Goal: Navigation & Orientation: Go to known website

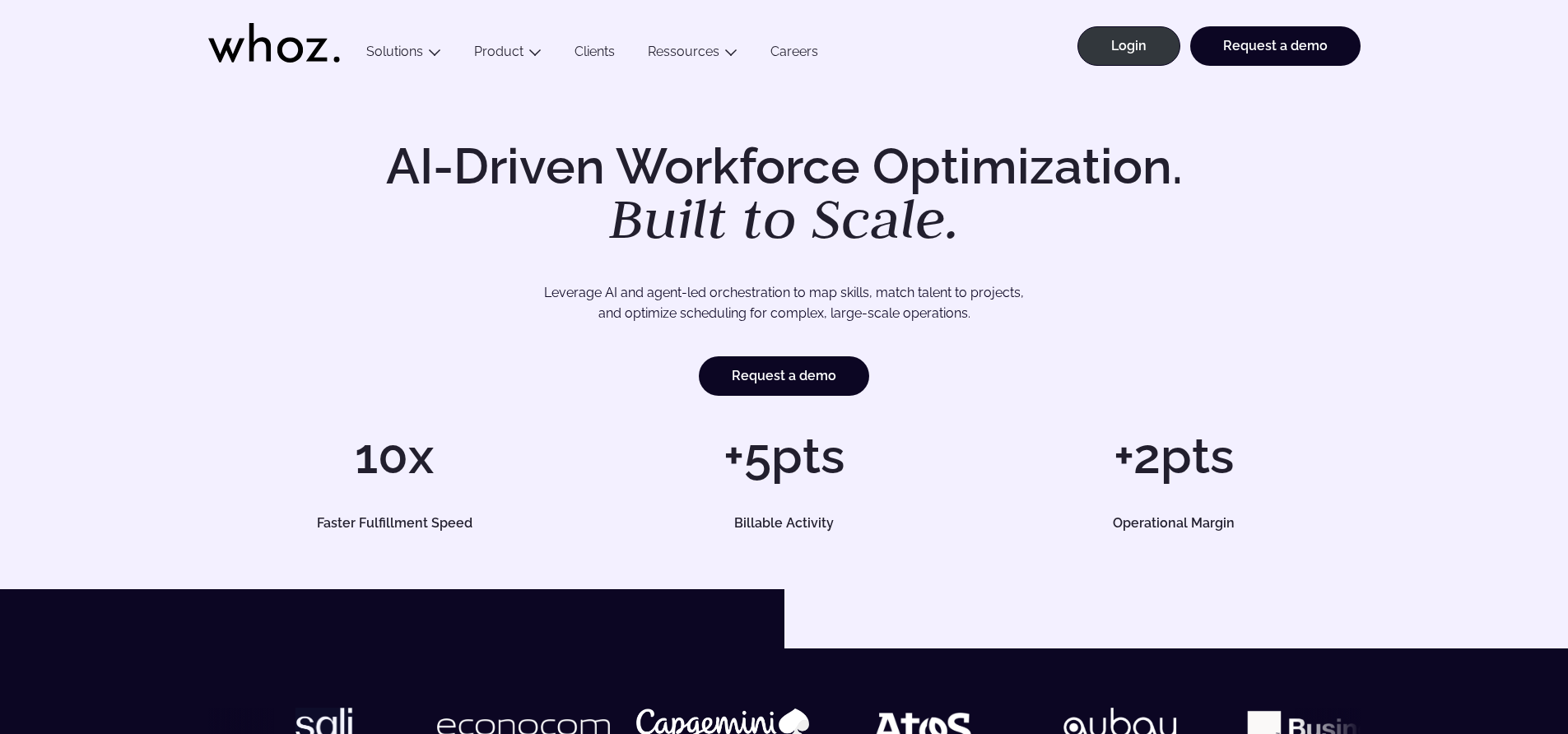
drag, startPoint x: 1264, startPoint y: 574, endPoint x: 998, endPoint y: 729, distance: 307.9
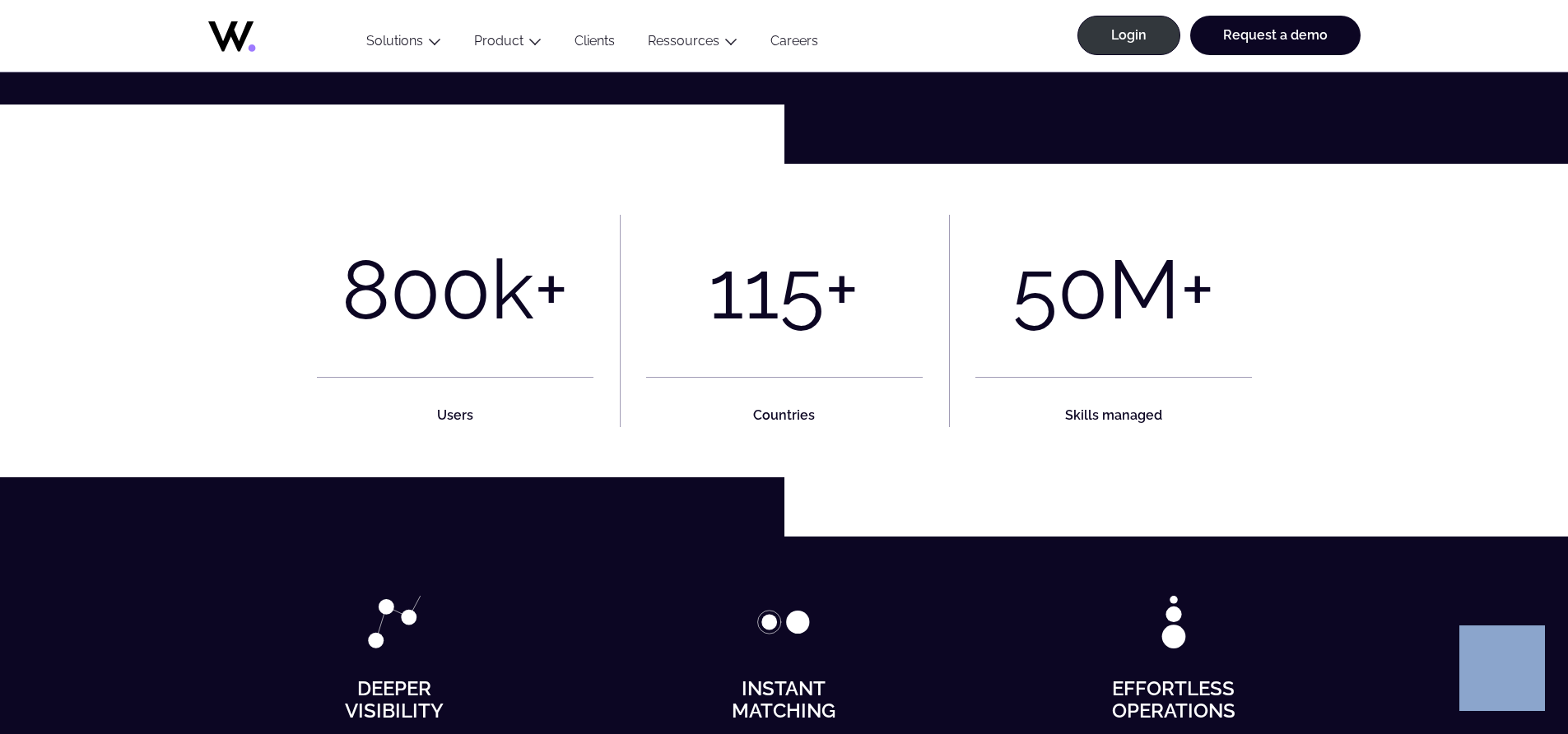
scroll to position [832, 0]
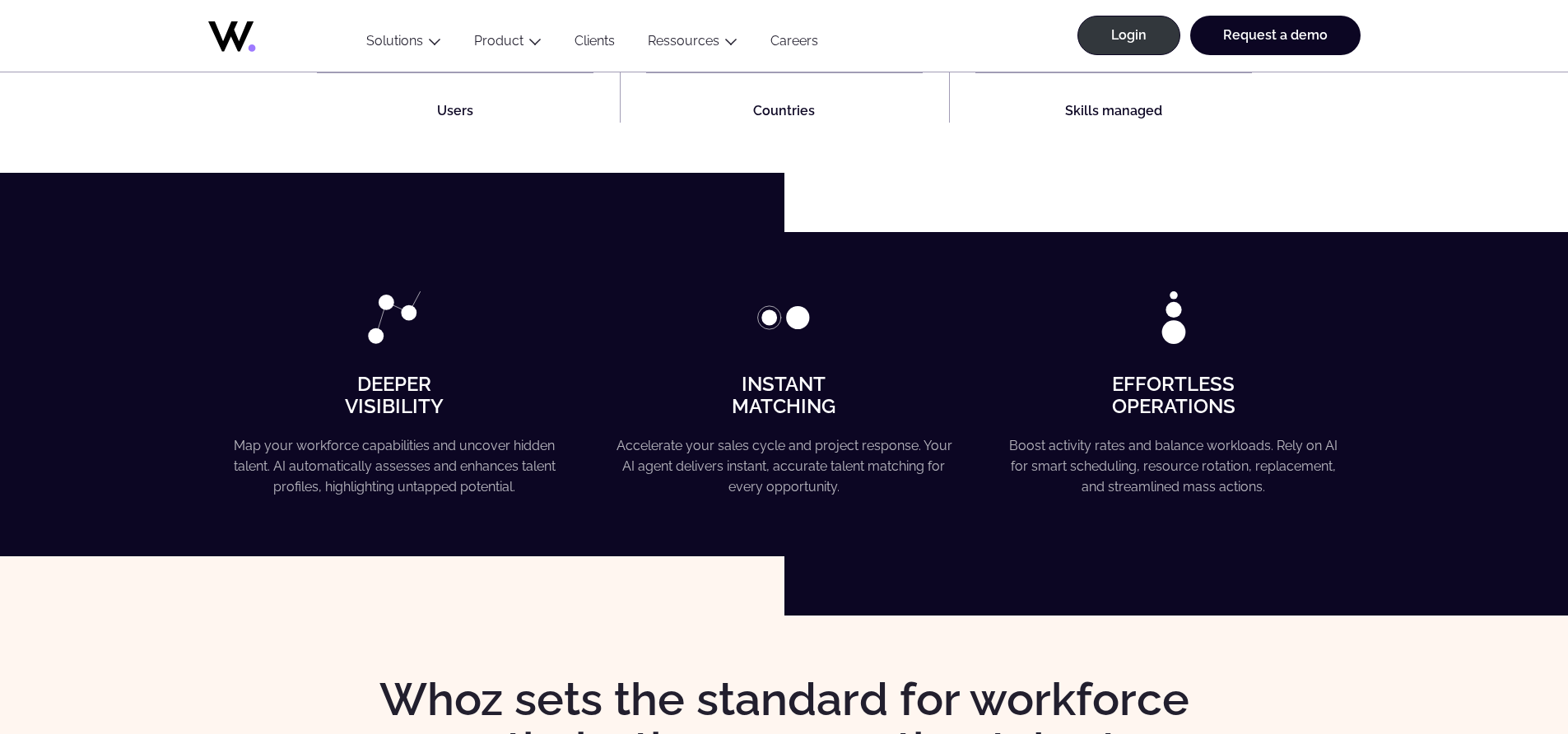
drag, startPoint x: 131, startPoint y: 345, endPoint x: 1417, endPoint y: 728, distance: 1341.8
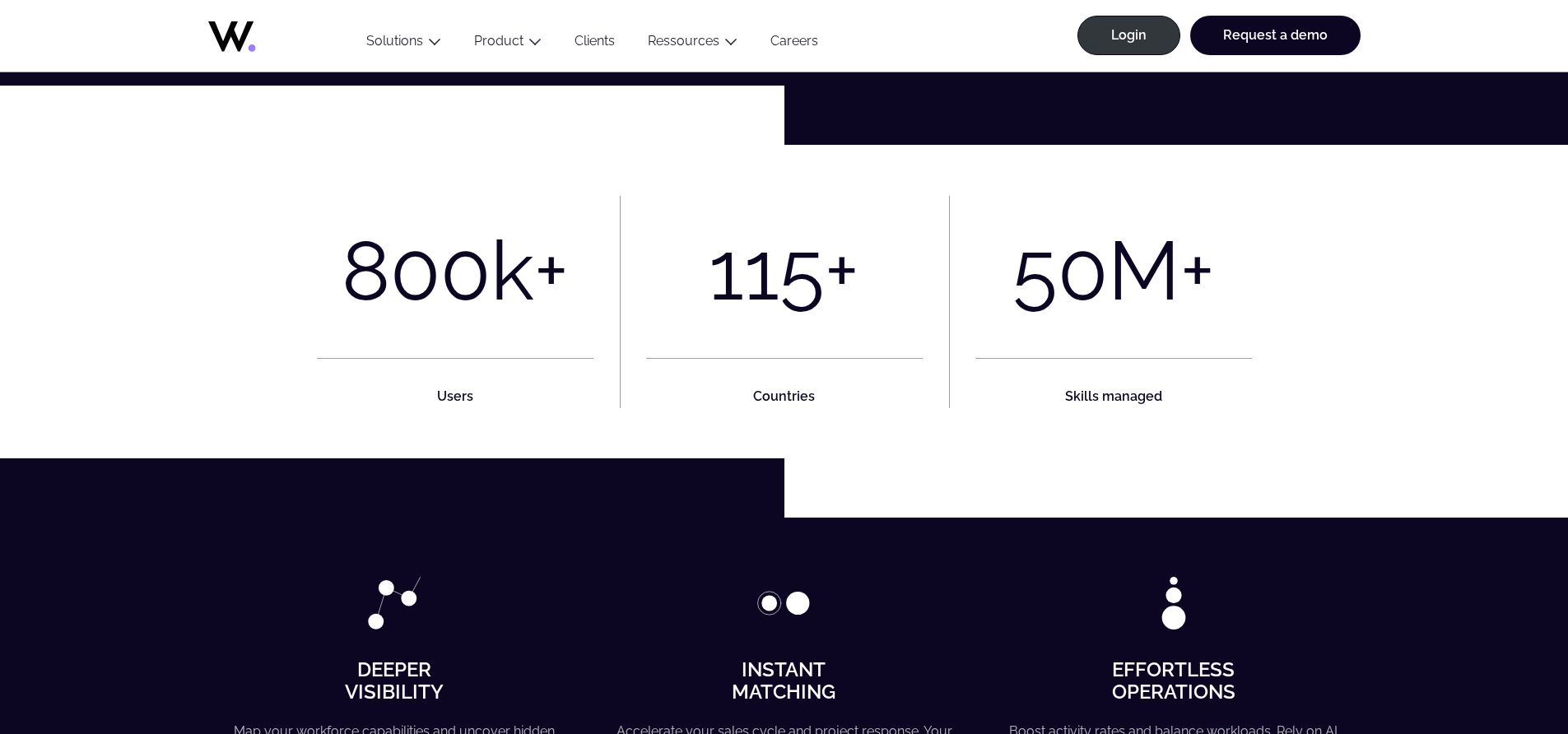
scroll to position [730, 0]
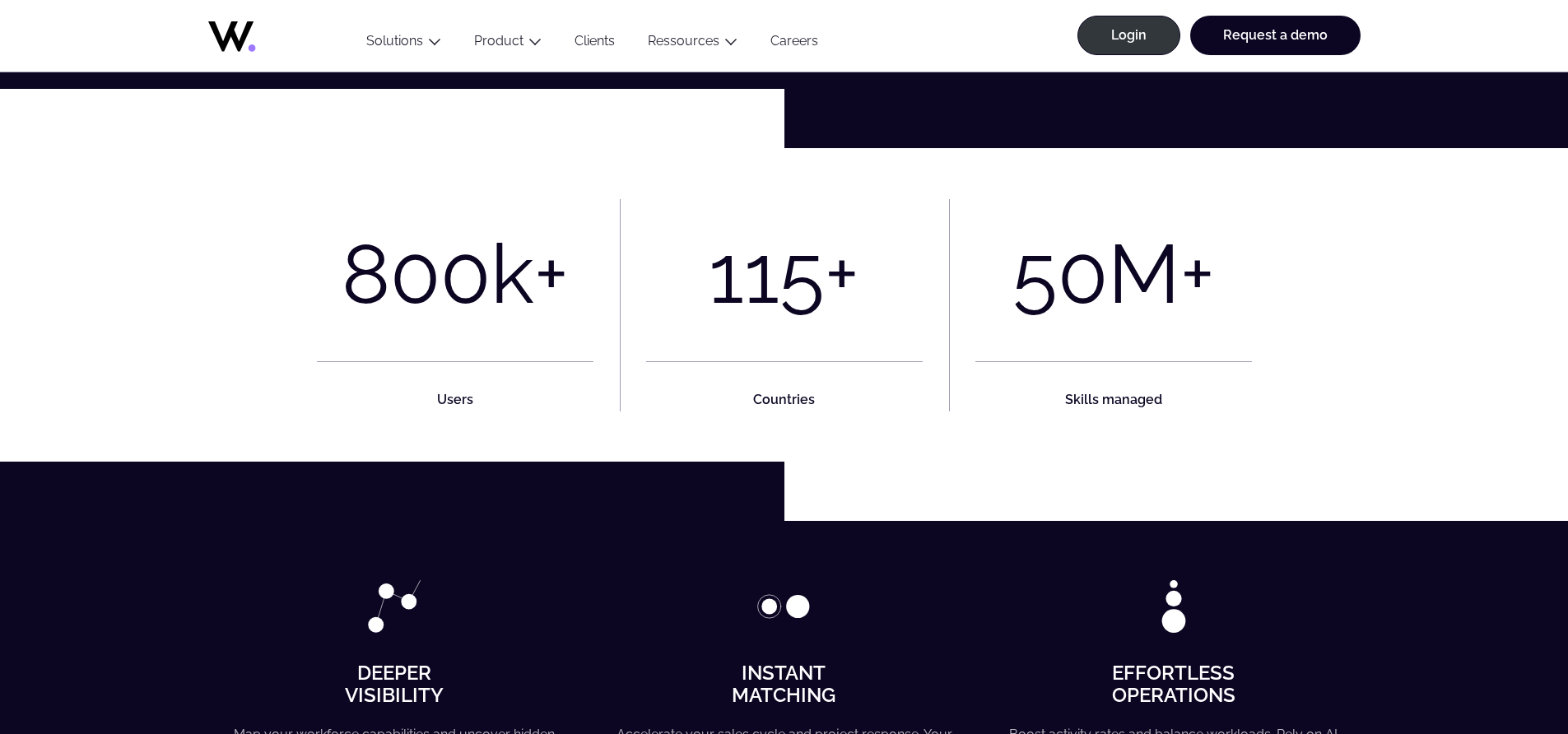
drag, startPoint x: 259, startPoint y: 97, endPoint x: 1361, endPoint y: 501, distance: 1173.7
drag, startPoint x: 261, startPoint y: 66, endPoint x: 1358, endPoint y: 546, distance: 1197.4
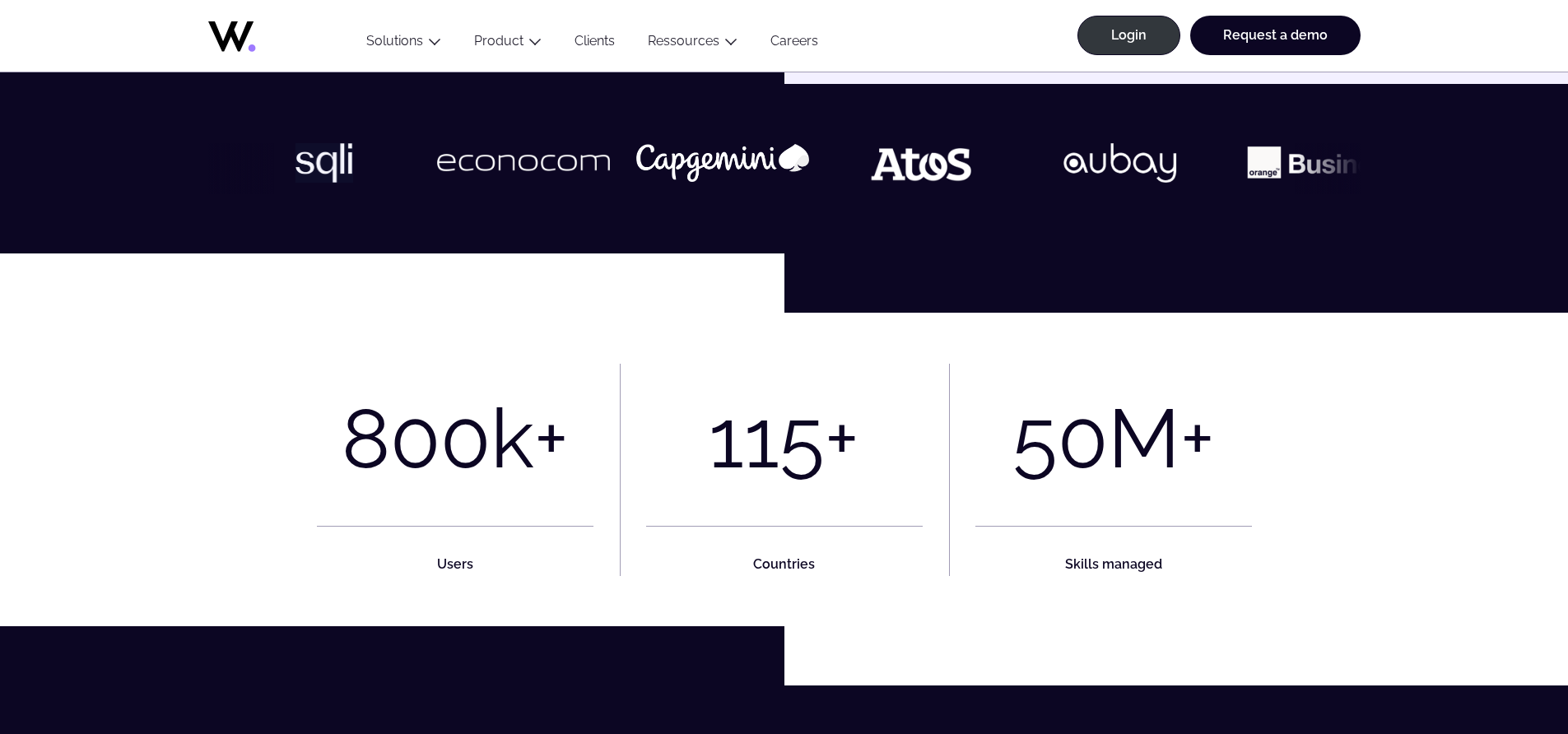
scroll to position [373, 0]
